Goal: Check status

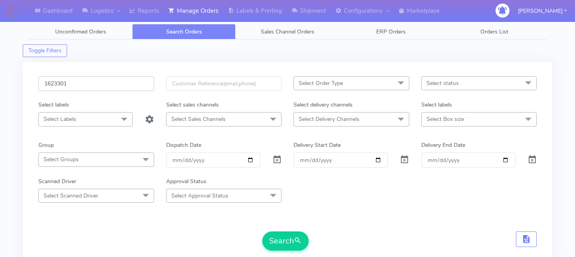
click at [96, 87] on input "1623301" at bounding box center [96, 83] width 116 height 15
paste input "1626162"
type input "1626162"
click at [284, 248] on button "Search" at bounding box center [285, 241] width 46 height 19
click at [344, 221] on form "1626162 Select Order Type Select All MEALS ATAVI One Off Pasta Club Gift Kit Ev…" at bounding box center [287, 163] width 499 height 175
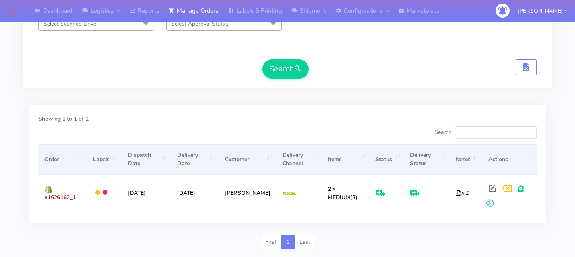
scroll to position [176, 0]
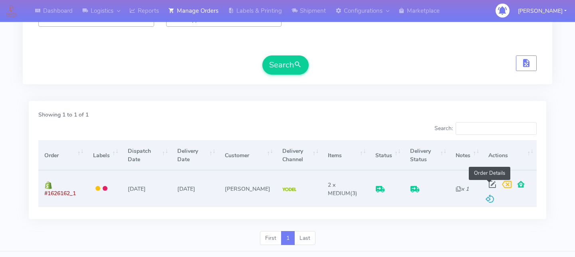
click at [489, 184] on span at bounding box center [492, 187] width 14 height 8
select select "5"
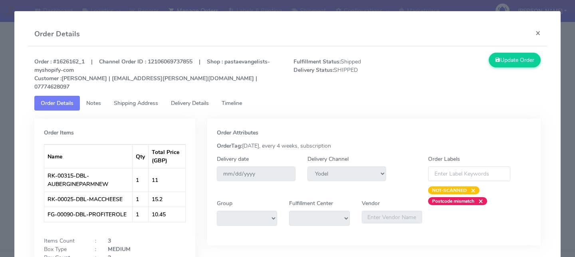
click at [192, 99] on span "Delivery Details" at bounding box center [190, 103] width 38 height 8
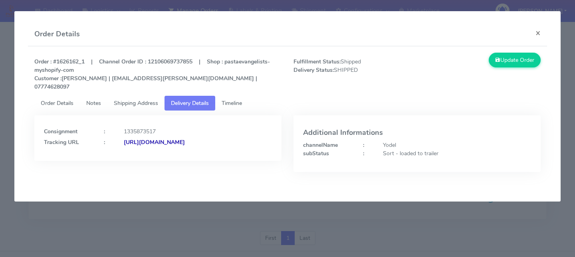
click at [244, 100] on link "Timeline" at bounding box center [231, 103] width 33 height 15
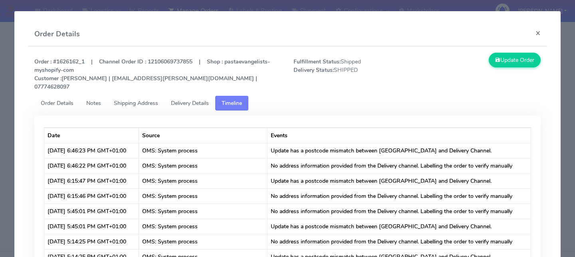
click at [204, 99] on span "Delivery Details" at bounding box center [190, 103] width 38 height 8
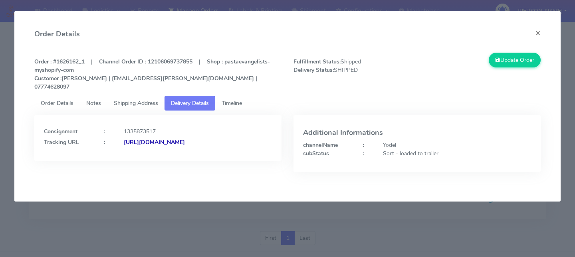
click at [179, 145] on strong "[URL][DOMAIN_NAME]" at bounding box center [154, 143] width 61 height 8
